Goal: Information Seeking & Learning: Learn about a topic

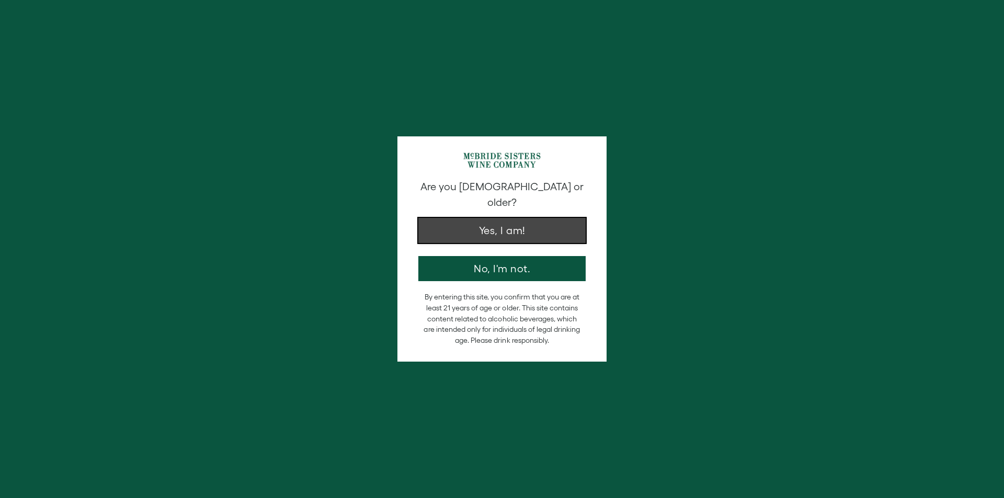
click at [509, 218] on button "Yes, I am!" at bounding box center [501, 230] width 167 height 25
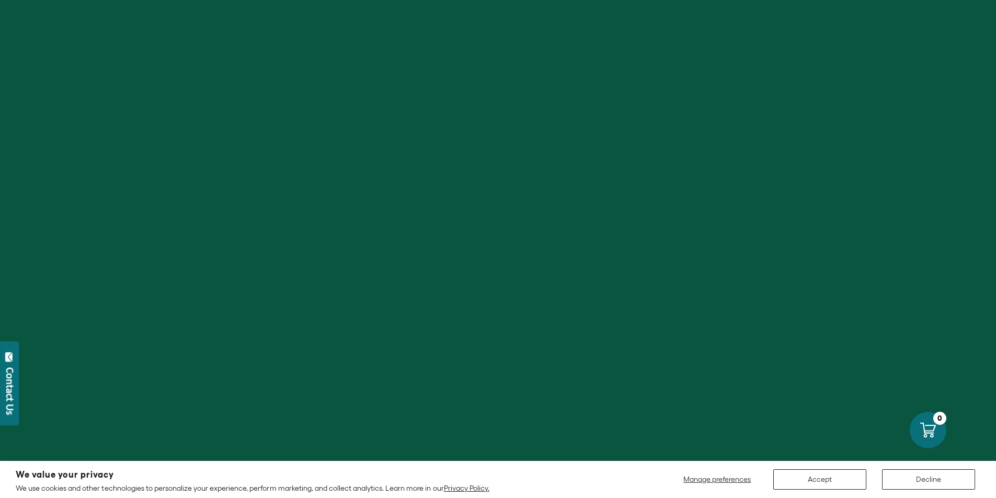
scroll to position [261, 0]
click at [924, 488] on button "Decline" at bounding box center [928, 479] width 93 height 20
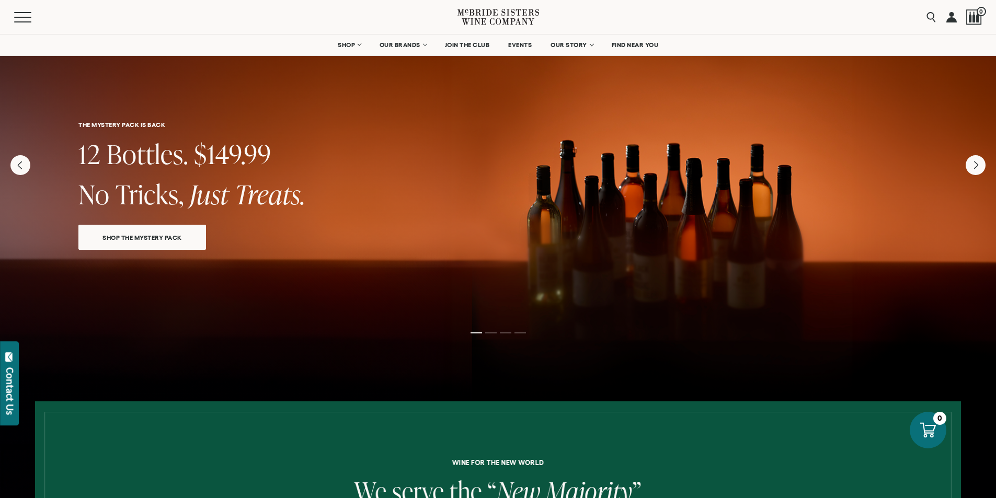
scroll to position [0, 0]
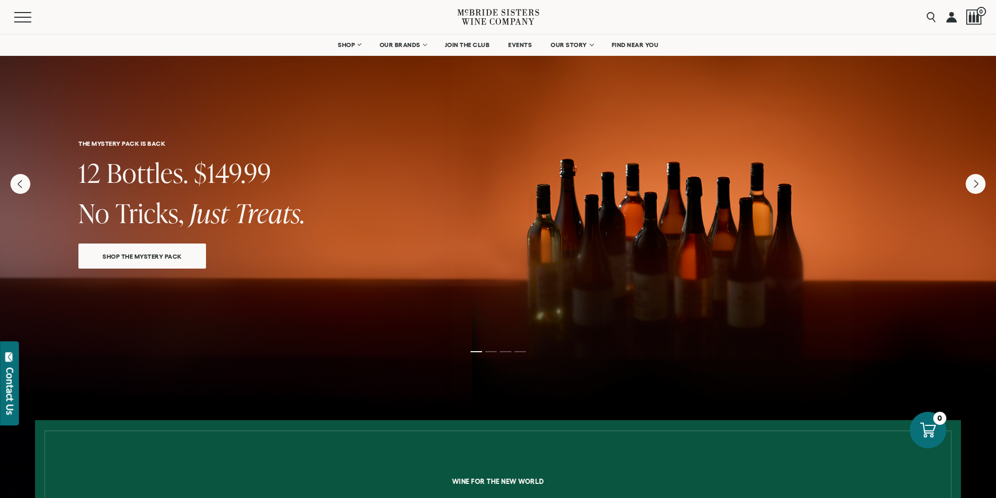
click at [175, 268] on div "SHOP THE MYSTERY PACK" at bounding box center [142, 252] width 128 height 33
click at [169, 255] on span "SHOP THE MYSTERY PACK" at bounding box center [142, 256] width 116 height 12
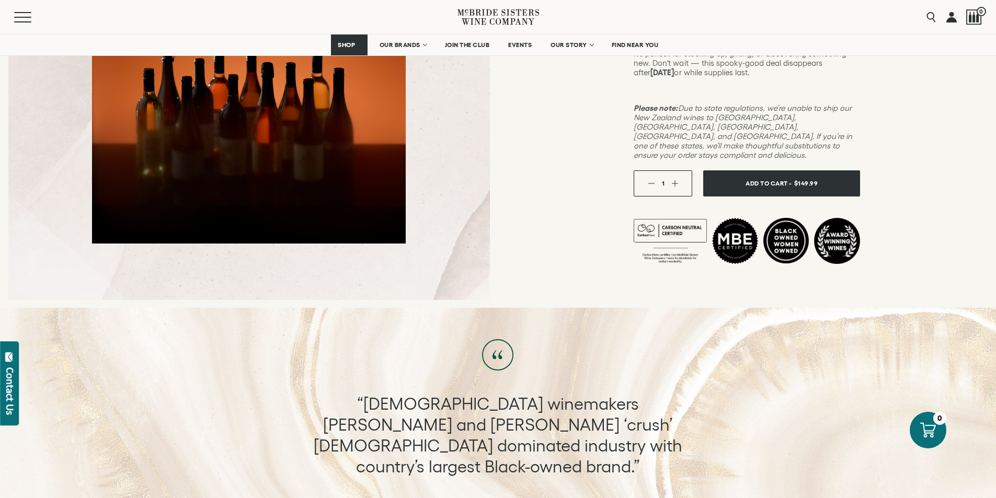
scroll to position [105, 0]
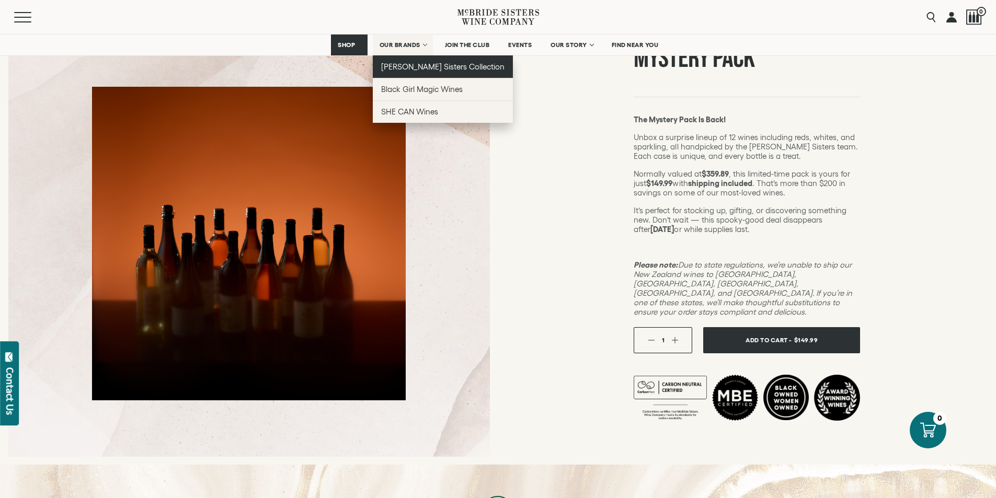
click at [401, 64] on span "[PERSON_NAME] Sisters Collection" at bounding box center [443, 66] width 124 height 9
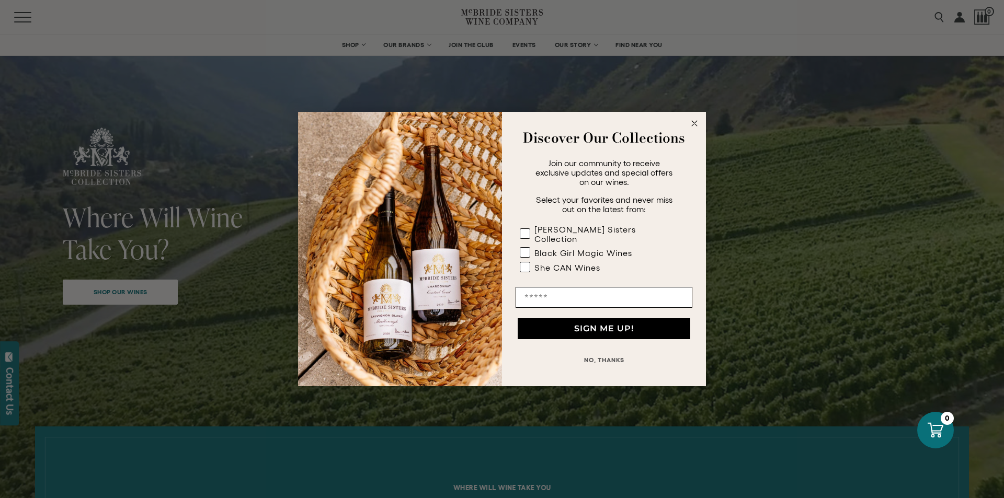
click at [697, 128] on circle "Close dialog" at bounding box center [694, 124] width 12 height 12
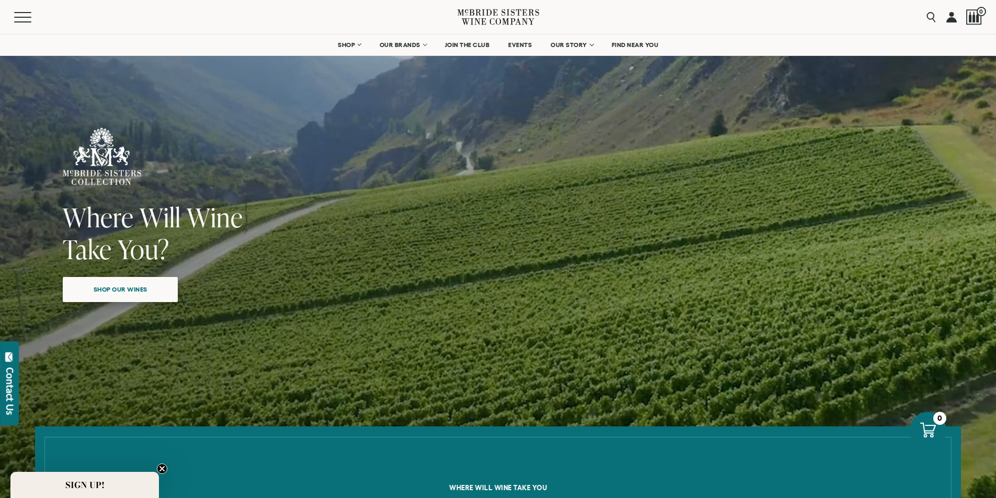
click at [116, 292] on span "Shop our wines" at bounding box center [120, 289] width 90 height 20
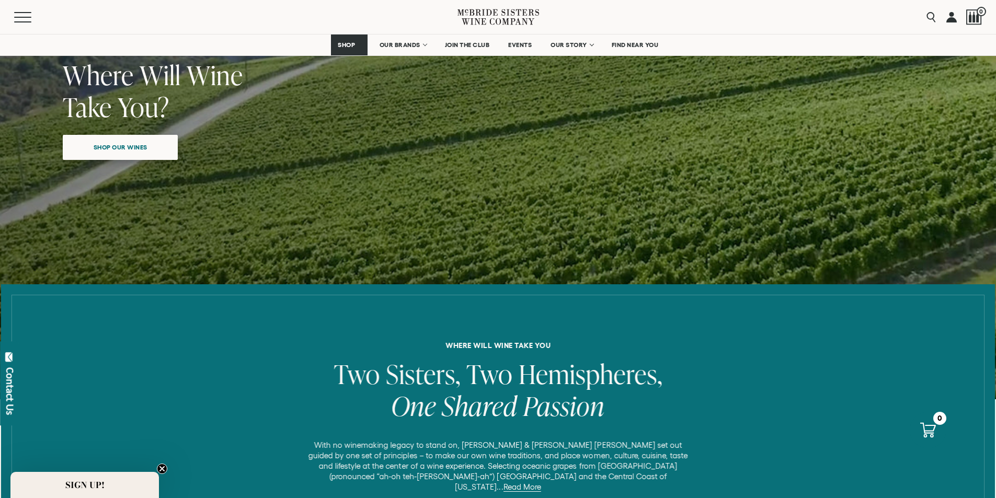
scroll to position [109, 0]
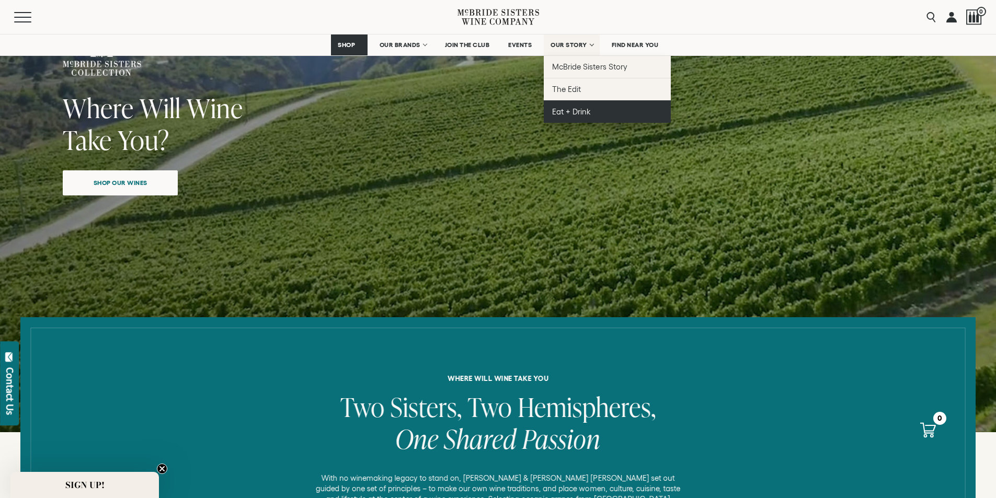
click at [570, 115] on span "Eat + Drink" at bounding box center [571, 111] width 39 height 9
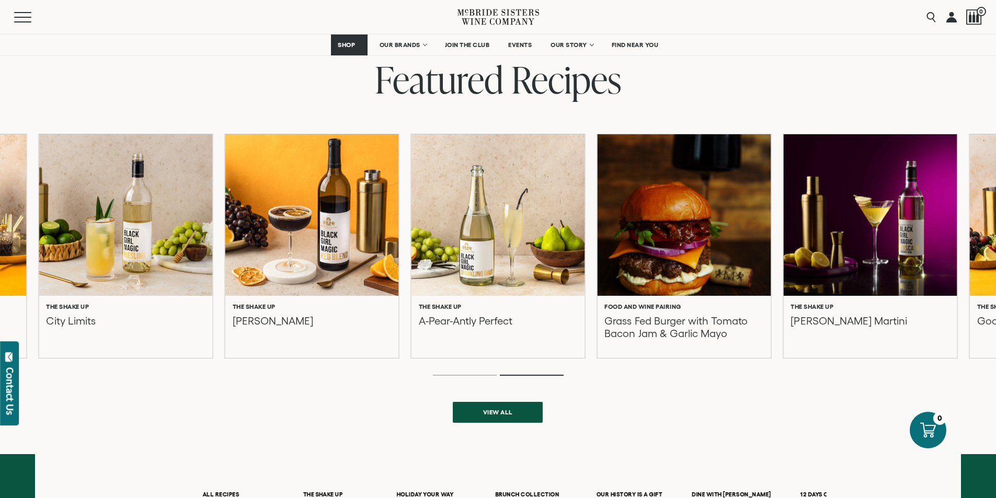
scroll to position [261, 0]
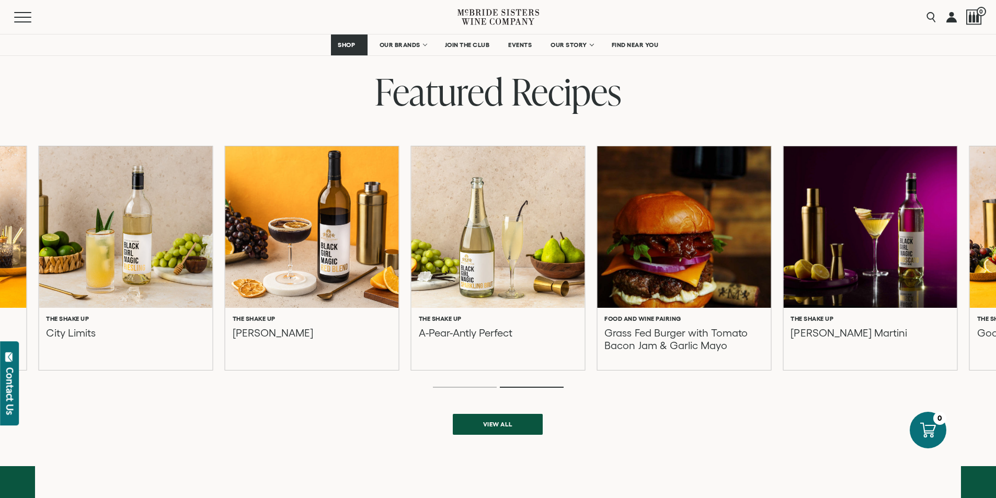
click at [639, 270] on div at bounding box center [684, 227] width 191 height 178
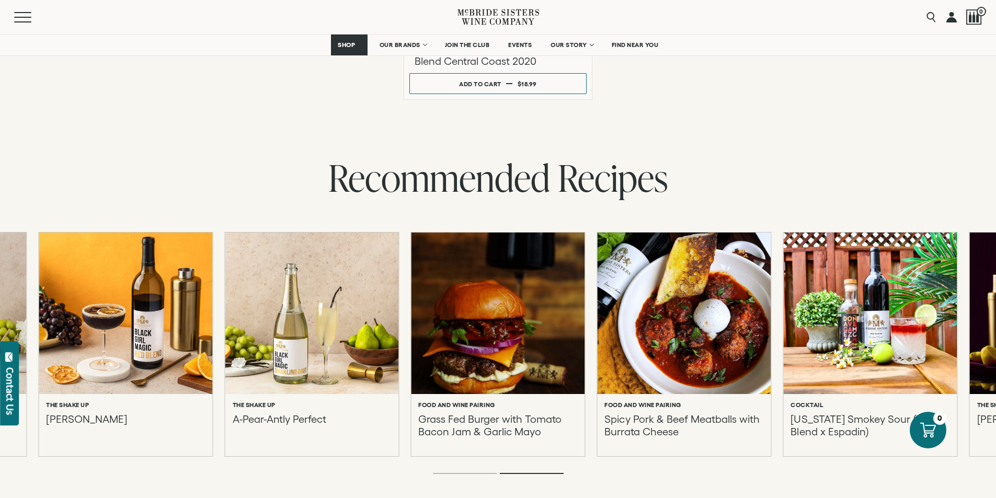
scroll to position [2143, 0]
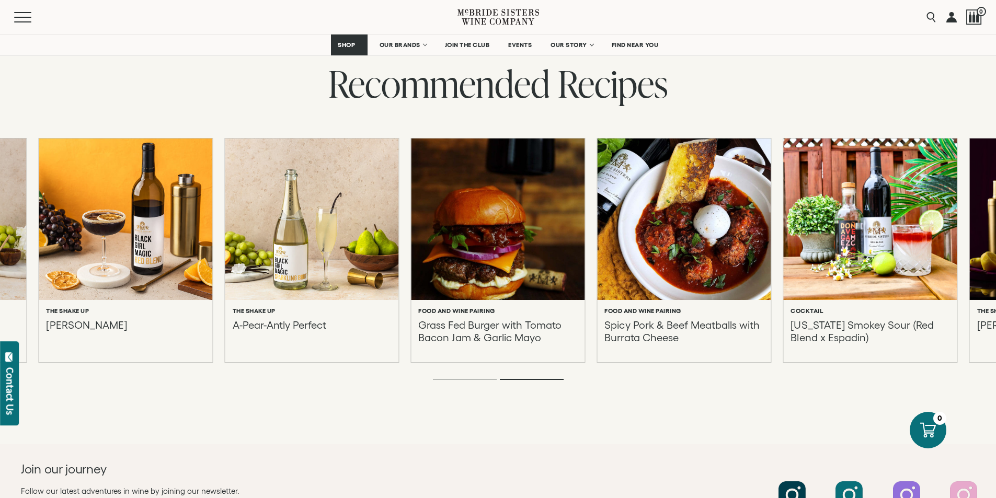
click at [816, 319] on p "[US_STATE] Smokey Sour (Red Blend x Espadin)" at bounding box center [869, 331] width 159 height 25
